Goal: Entertainment & Leisure: Consume media (video, audio)

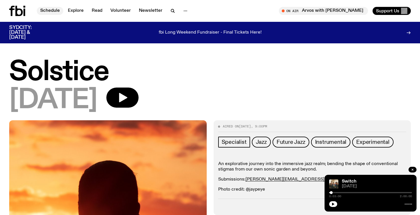
click at [45, 12] on link "Schedule" at bounding box center [50, 11] width 26 height 8
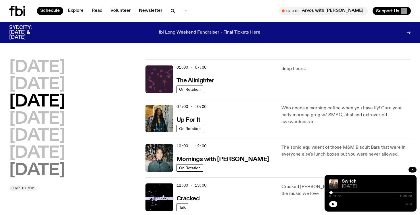
click at [49, 173] on h2 "[DATE]" at bounding box center [37, 171] width 56 height 16
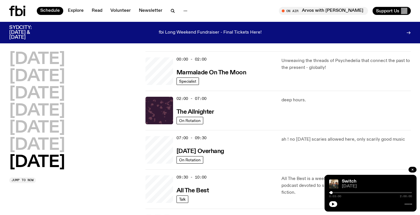
scroll to position [16, 0]
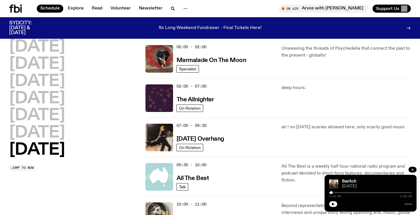
click at [159, 176] on img at bounding box center [160, 177] width 28 height 28
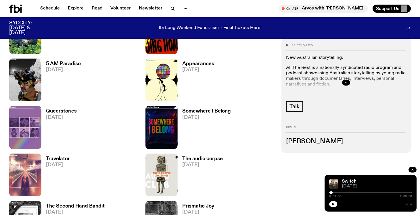
scroll to position [575, 0]
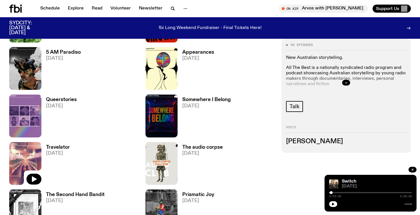
click at [26, 157] on img at bounding box center [25, 163] width 32 height 43
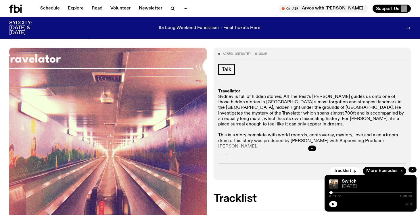
scroll to position [69, 0]
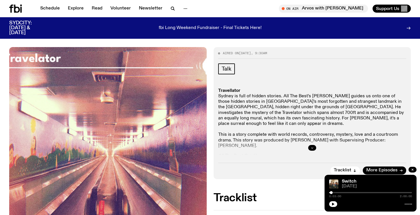
click at [311, 146] on icon "button" at bounding box center [312, 147] width 3 height 3
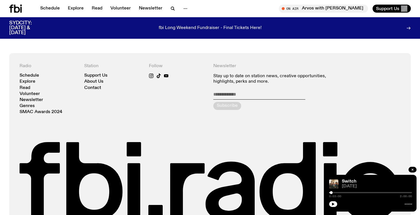
scroll to position [0, 0]
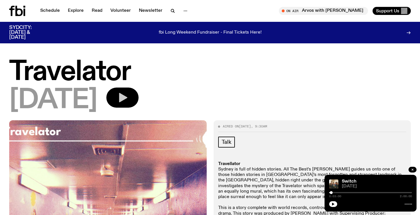
click at [127, 96] on icon "button" at bounding box center [123, 97] width 8 height 9
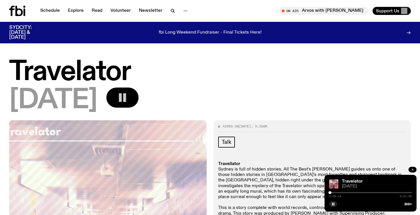
click at [413, 171] on icon "button" at bounding box center [413, 170] width 2 height 2
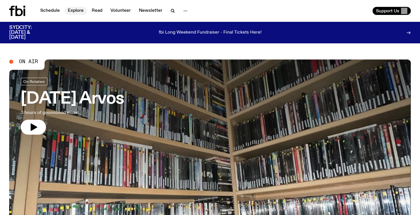
click at [74, 10] on link "Explore" at bounding box center [75, 11] width 23 height 8
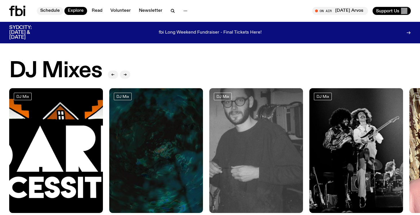
click at [52, 10] on link "Schedule" at bounding box center [50, 11] width 26 height 8
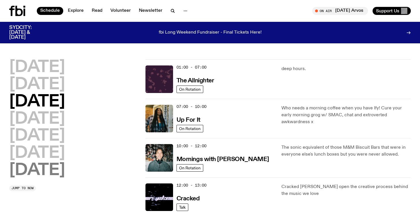
click at [51, 175] on h2 "[DATE]" at bounding box center [37, 171] width 56 height 16
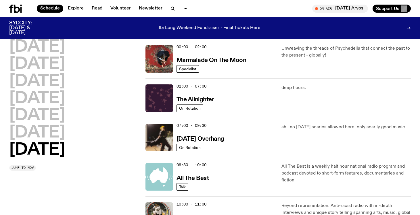
scroll to position [51, 0]
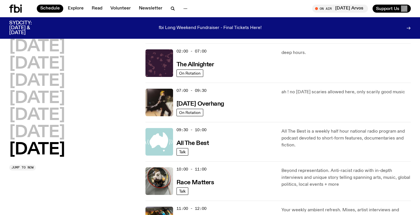
click at [161, 140] on img at bounding box center [160, 142] width 28 height 28
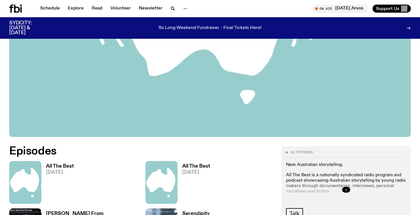
scroll to position [214, 0]
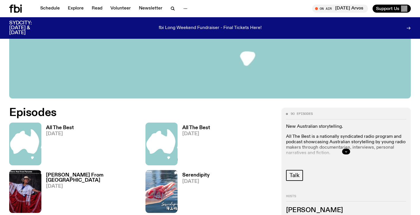
click at [161, 140] on img at bounding box center [162, 144] width 32 height 43
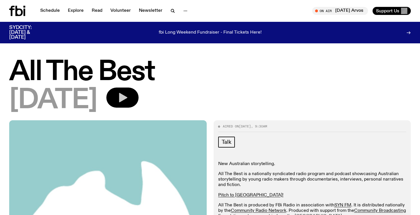
click at [127, 96] on icon "button" at bounding box center [123, 97] width 8 height 9
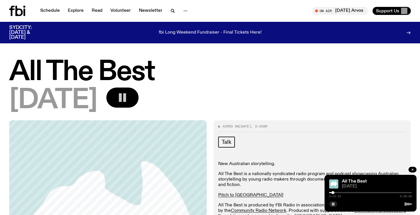
click at [333, 193] on div at bounding box center [333, 193] width 3 height 3
click at [332, 193] on div at bounding box center [331, 193] width 3 height 3
click at [334, 204] on rect "button" at bounding box center [334, 204] width 1 height 3
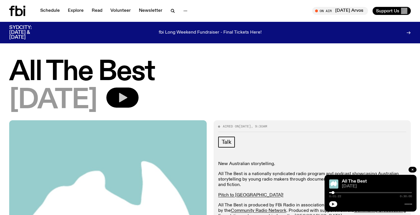
click at [334, 204] on icon "button" at bounding box center [333, 204] width 3 height 3
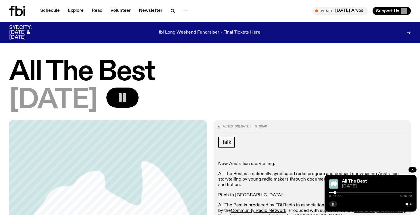
click at [335, 194] on div at bounding box center [335, 193] width 3 height 3
click at [336, 194] on div at bounding box center [335, 193] width 3 height 3
click at [337, 193] on div at bounding box center [336, 193] width 3 height 3
click at [336, 193] on div at bounding box center [336, 193] width 3 height 3
click at [414, 170] on icon "button" at bounding box center [412, 169] width 3 height 3
